Goal: Information Seeking & Learning: Find specific page/section

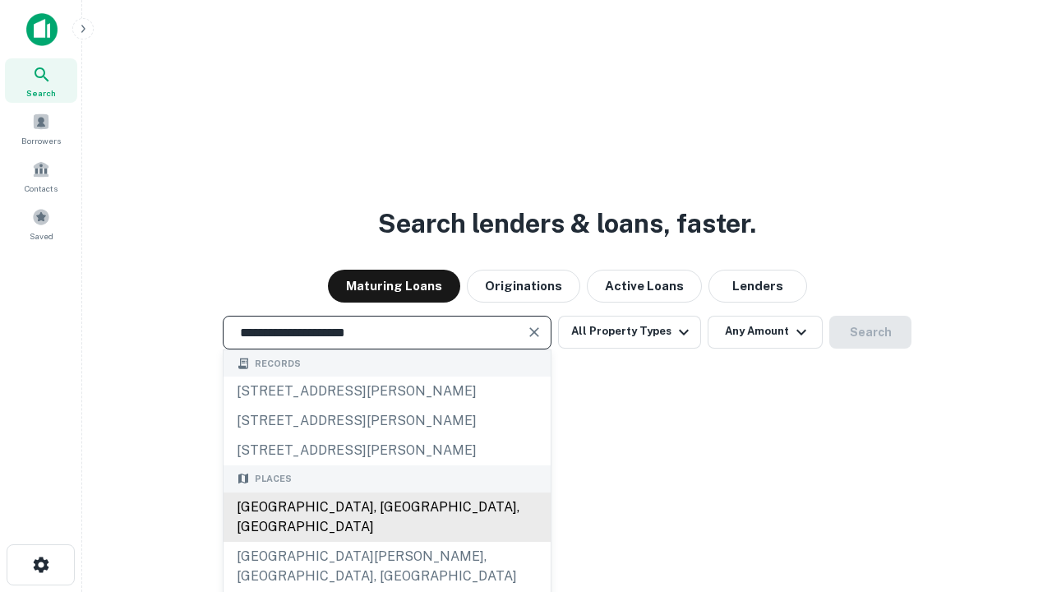
click at [386, 542] on div "[GEOGRAPHIC_DATA], [GEOGRAPHIC_DATA], [GEOGRAPHIC_DATA]" at bounding box center [387, 516] width 327 height 49
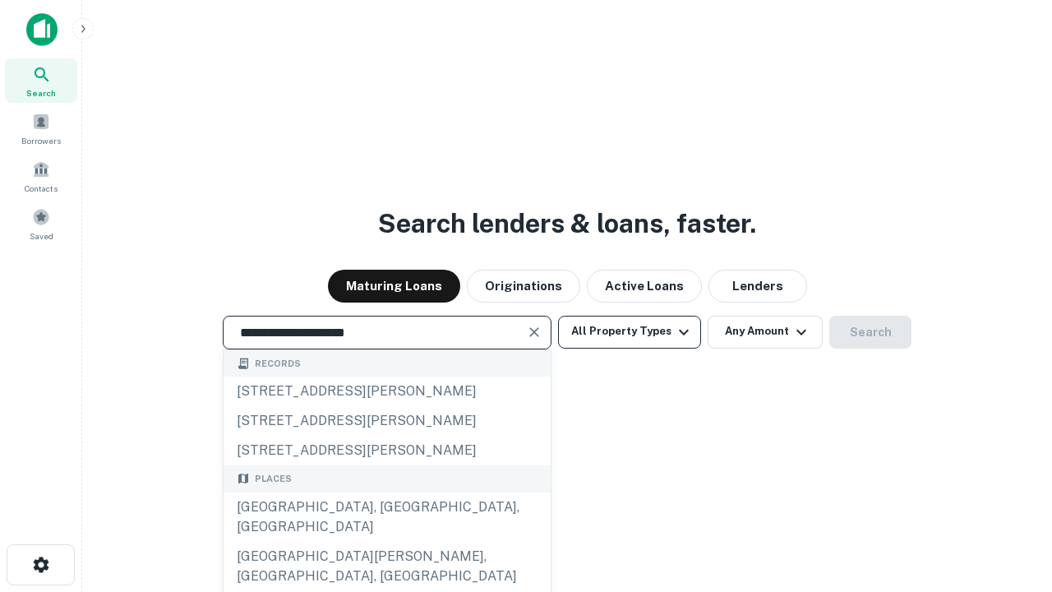
type input "**********"
click at [630, 331] on button "All Property Types" at bounding box center [629, 332] width 143 height 33
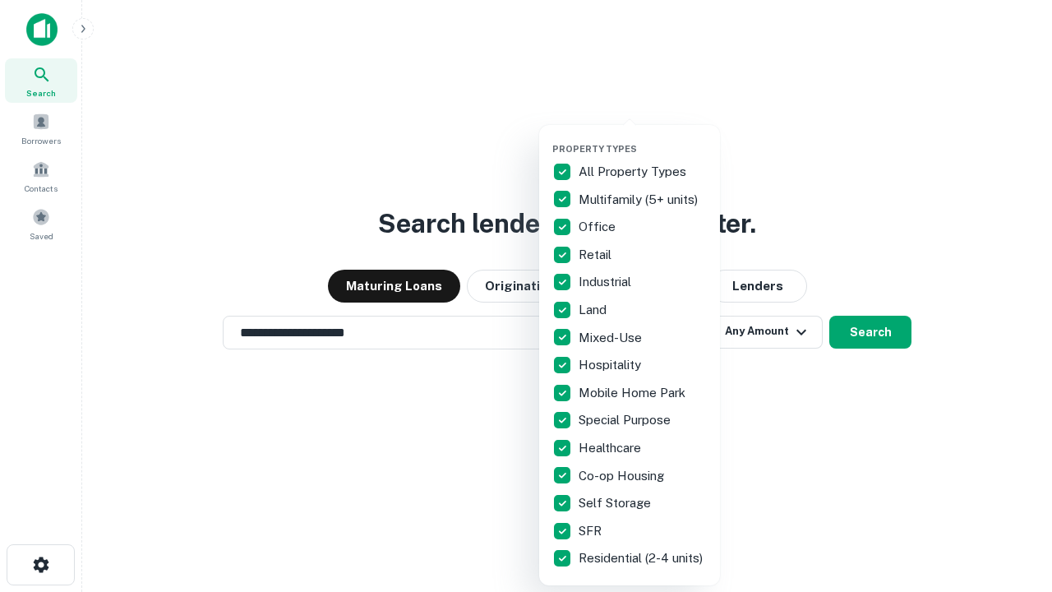
click at [643, 138] on button "button" at bounding box center [643, 138] width 181 height 1
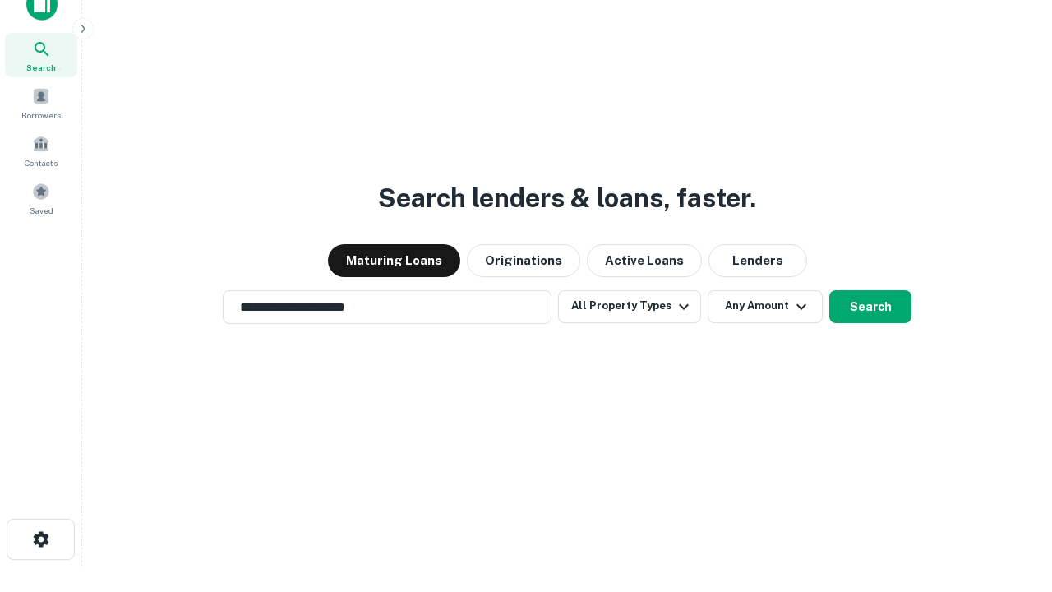
scroll to position [10, 198]
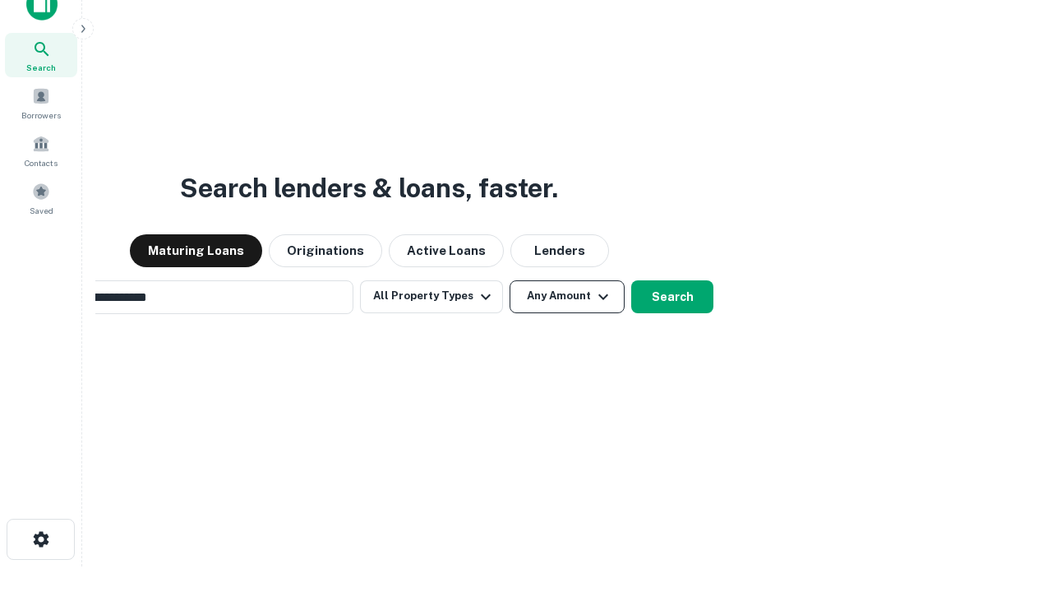
click at [510, 280] on button "Any Amount" at bounding box center [567, 296] width 115 height 33
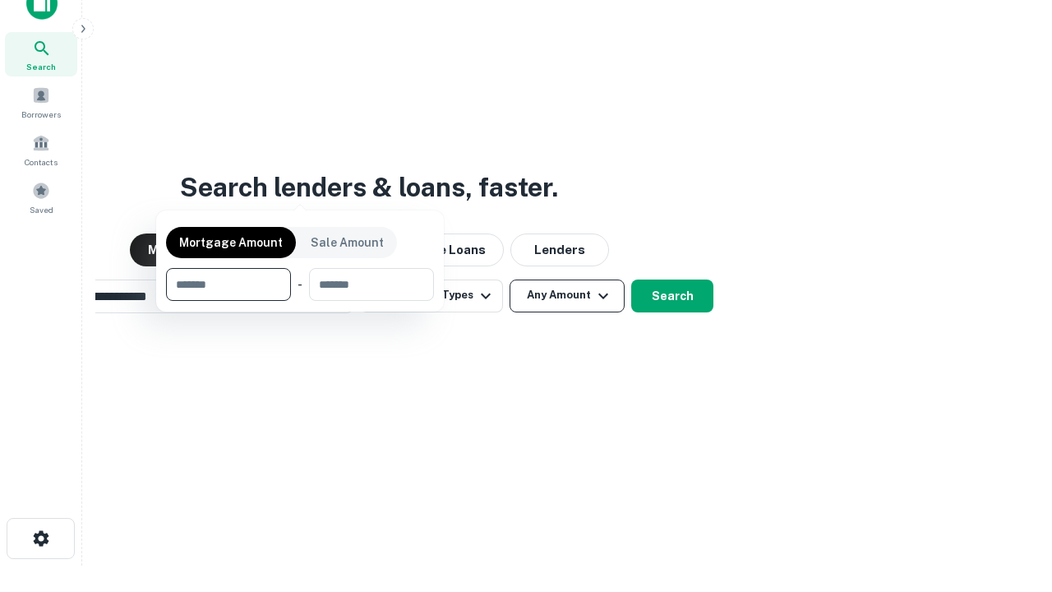
scroll to position [118, 465]
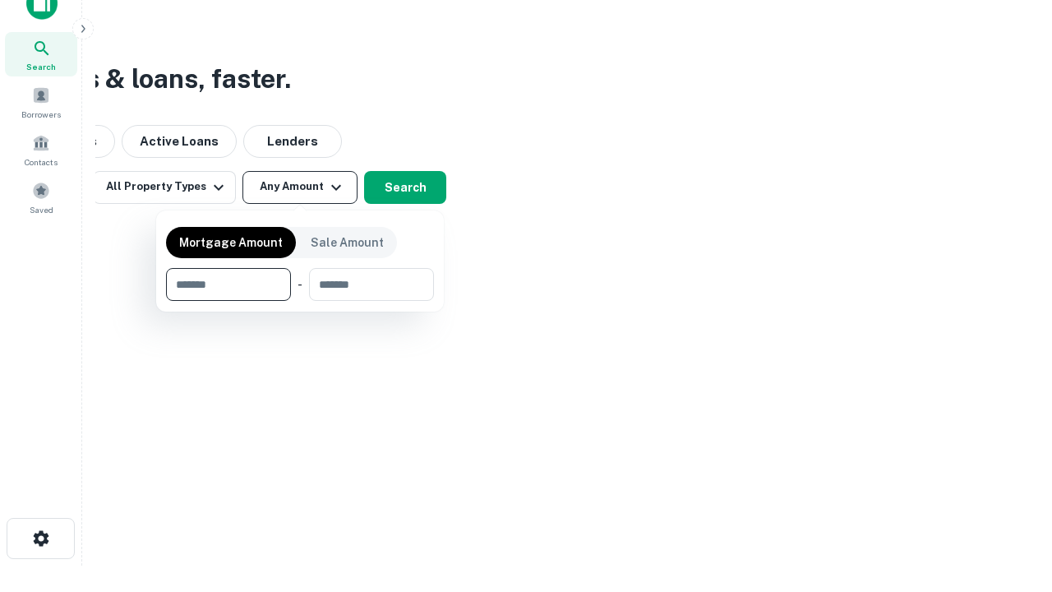
type input "*******"
click at [300, 301] on button "button" at bounding box center [300, 301] width 268 height 1
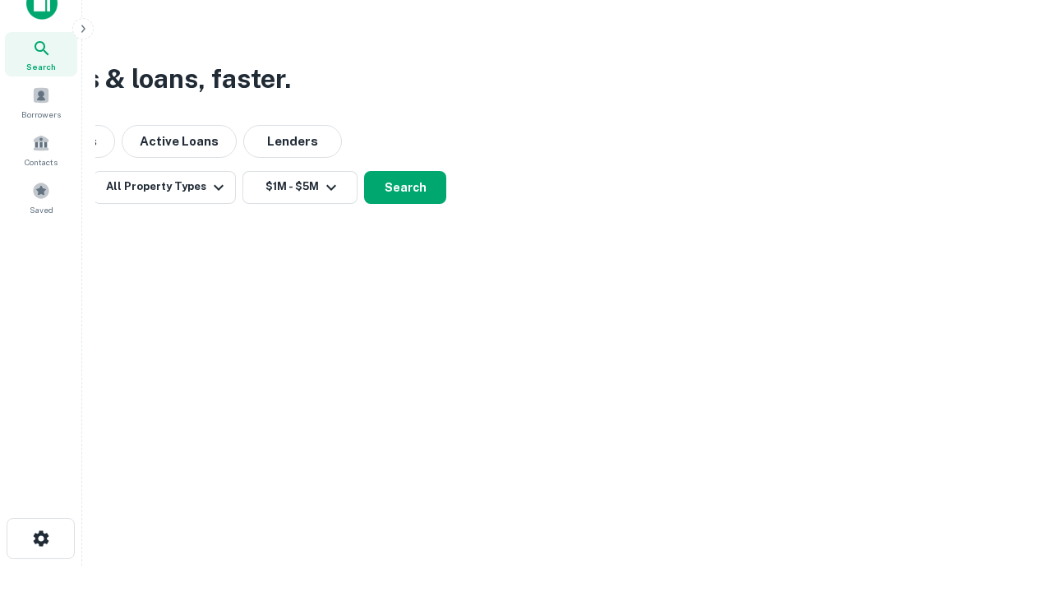
scroll to position [0, 0]
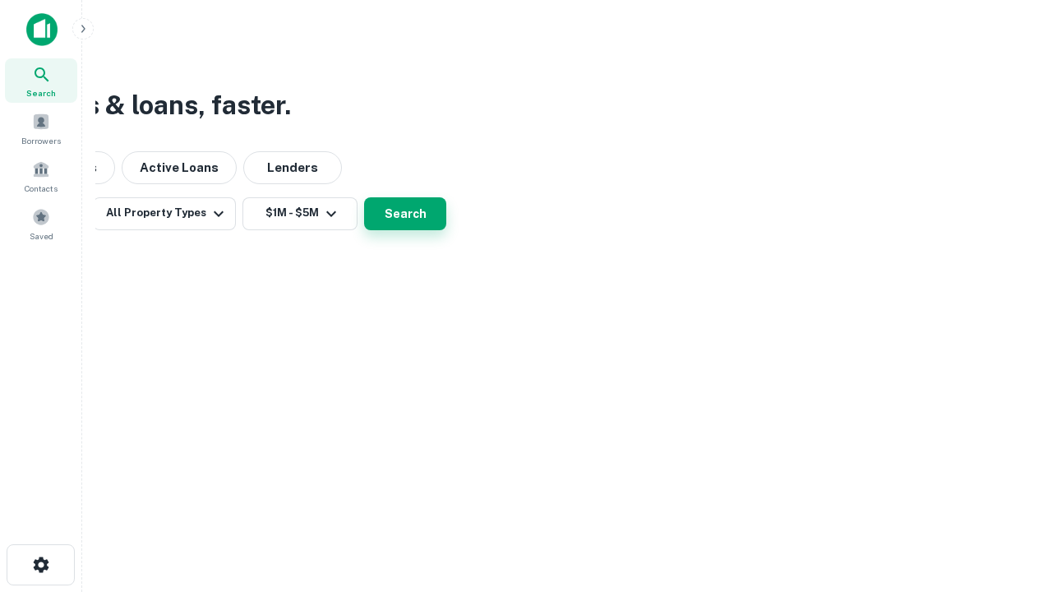
click at [446, 230] on button "Search" at bounding box center [405, 213] width 82 height 33
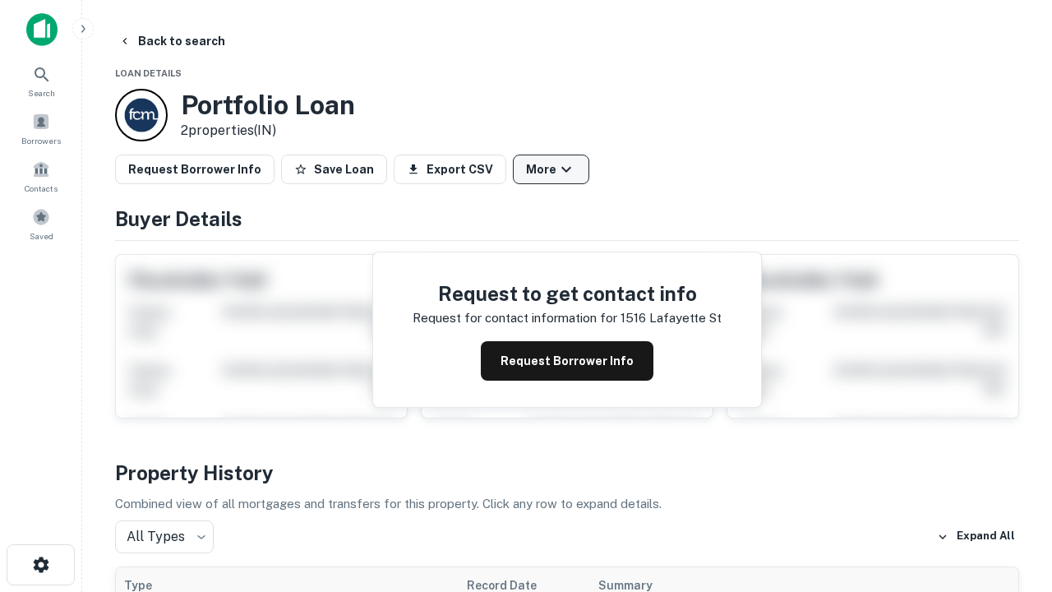
click at [551, 169] on button "More" at bounding box center [551, 170] width 76 height 30
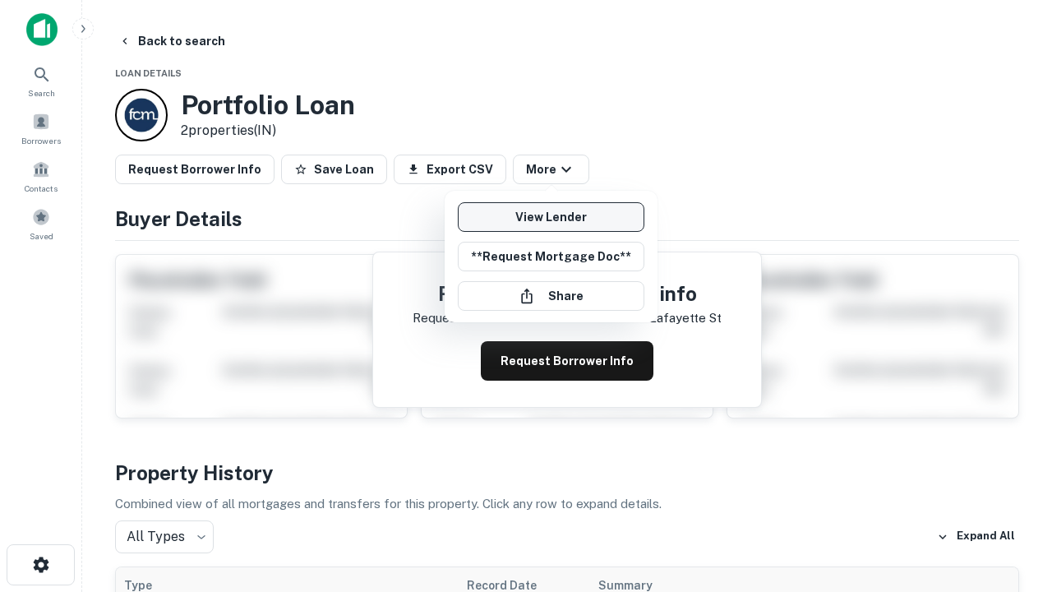
click at [551, 217] on link "View Lender" at bounding box center [551, 217] width 187 height 30
